Goal: Information Seeking & Learning: Understand process/instructions

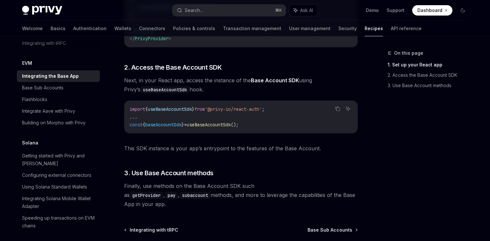
scroll to position [288, 0]
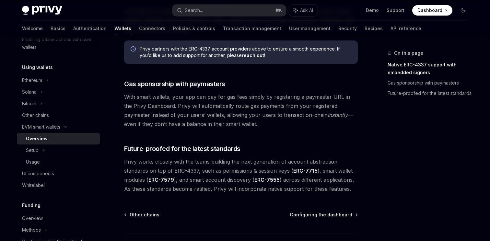
scroll to position [488, 0]
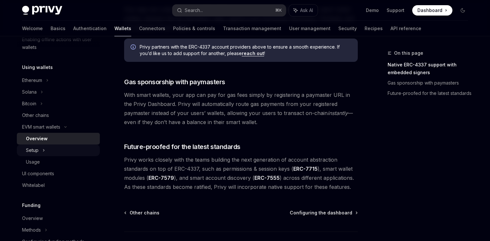
click at [43, 149] on icon at bounding box center [43, 151] width 3 height 8
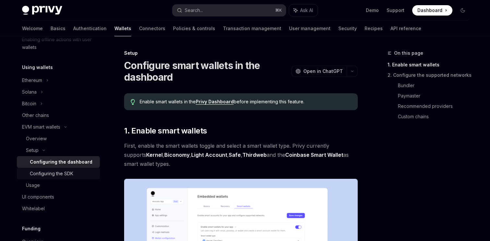
click at [69, 172] on div "Configuring the SDK" at bounding box center [51, 174] width 43 height 8
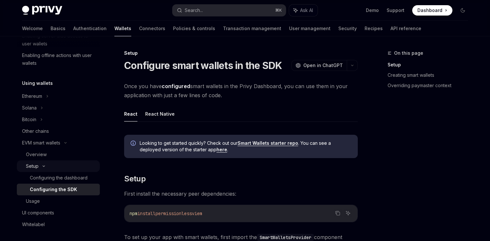
scroll to position [121, 0]
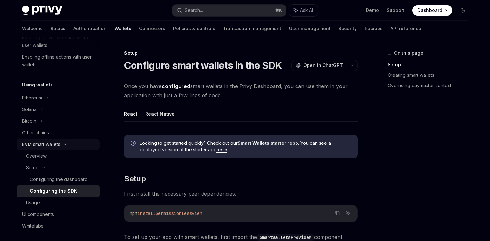
click at [43, 147] on div "EVM smart wallets" at bounding box center [41, 145] width 38 height 8
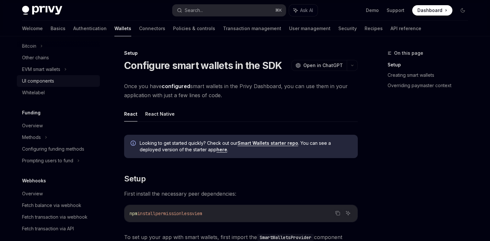
scroll to position [198, 0]
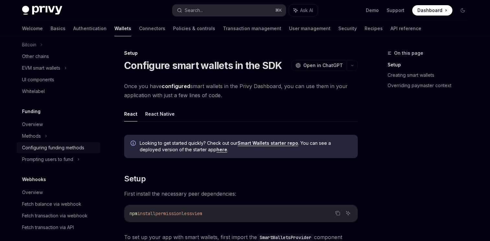
click at [41, 147] on div "Configuring funding methods" at bounding box center [53, 148] width 62 height 8
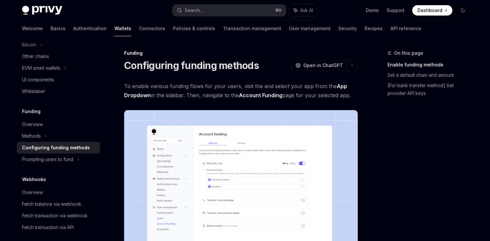
click at [169, 172] on img at bounding box center [241, 193] width 234 height 167
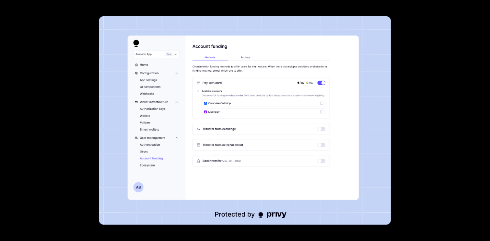
click at [165, 169] on img at bounding box center [245, 120] width 292 height 209
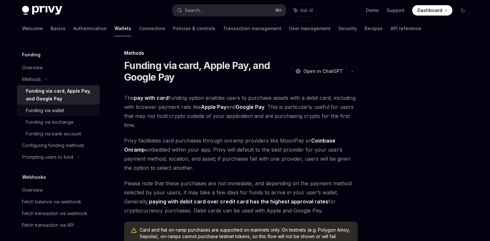
scroll to position [258, 0]
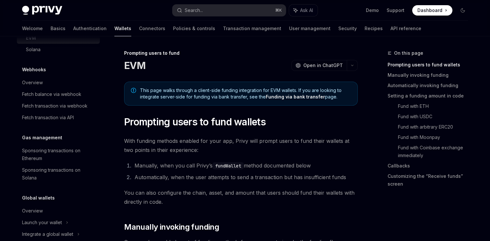
scroll to position [387, 0]
click at [49, 153] on div "Sponsoring transactions on Ethereum" at bounding box center [59, 154] width 74 height 16
type textarea "*"
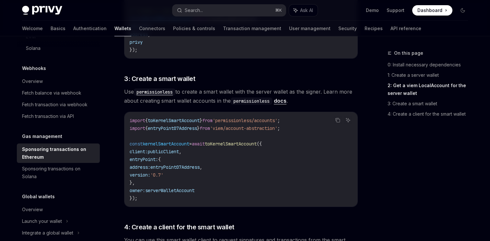
scroll to position [547, 0]
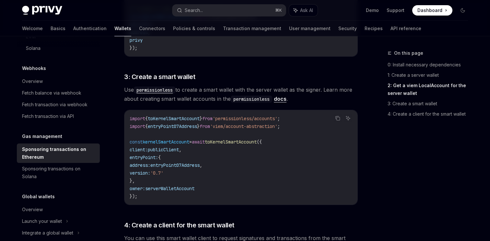
click at [220, 139] on span "toKernelSmartAccount" at bounding box center [231, 142] width 52 height 6
click at [215, 152] on code "import { toKernelSmartAccount } from 'permissionless/accounts' ; import { entry…" at bounding box center [241, 158] width 223 height 86
click at [200, 162] on span "entryPoint07Address" at bounding box center [174, 165] width 49 height 6
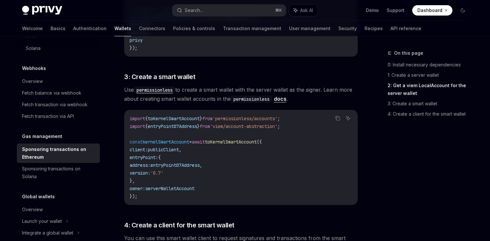
click at [202, 167] on code "import { toKernelSmartAccount } from 'permissionless/accounts' ; import { entry…" at bounding box center [241, 158] width 223 height 86
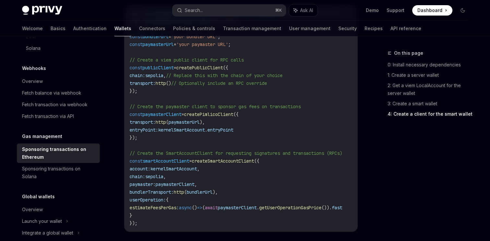
scroll to position [802, 0]
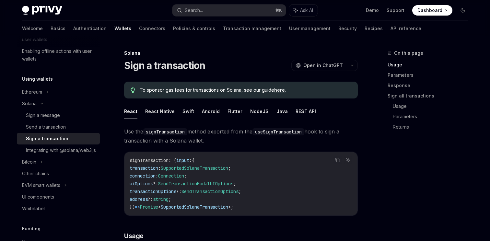
scroll to position [374, 0]
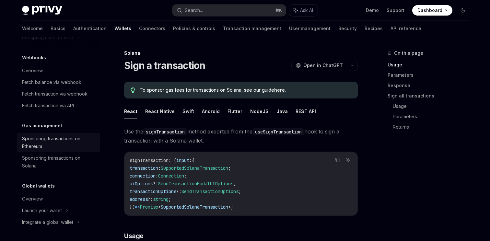
click at [73, 141] on div "Sponsoring transactions on Ethereum" at bounding box center [59, 143] width 74 height 16
type textarea "*"
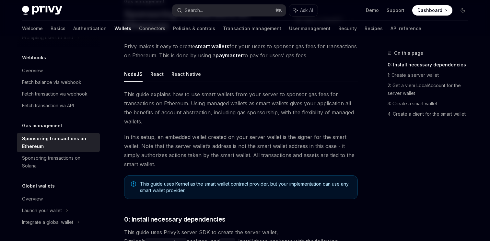
scroll to position [52, 0]
